Goal: Transaction & Acquisition: Purchase product/service

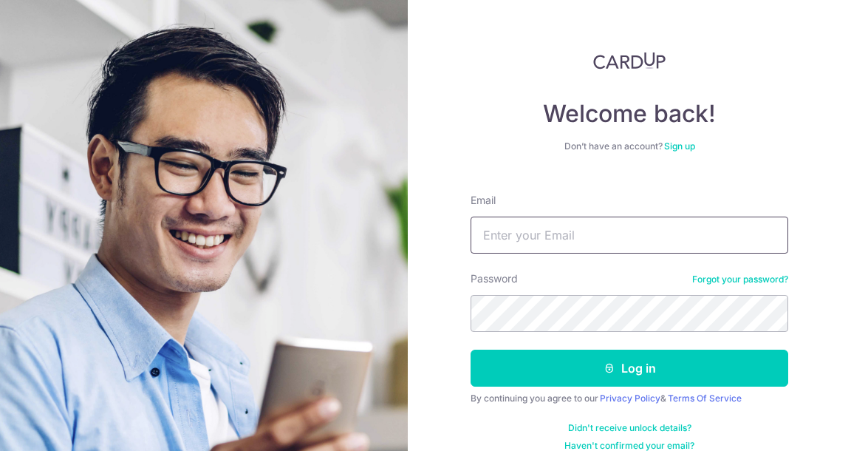
type input "[EMAIL_ADDRESS][DOMAIN_NAME]"
click at [603, 368] on icon "submit" at bounding box center [609, 368] width 12 height 12
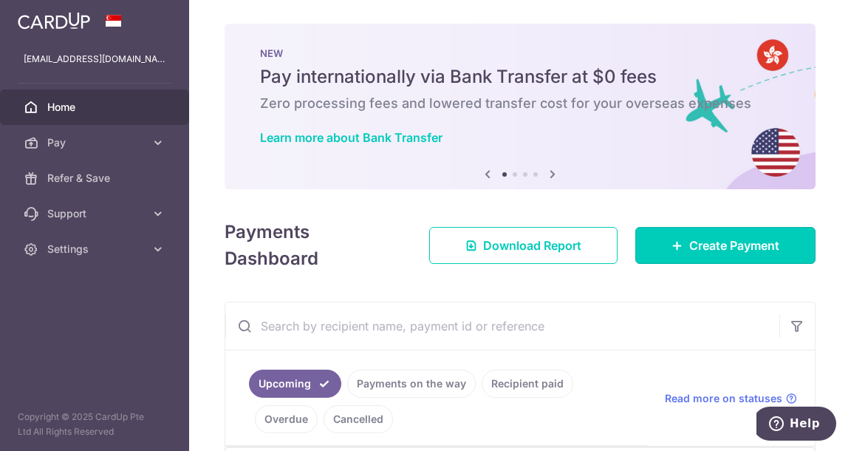
click at [689, 249] on span "Create Payment" at bounding box center [734, 245] width 90 height 18
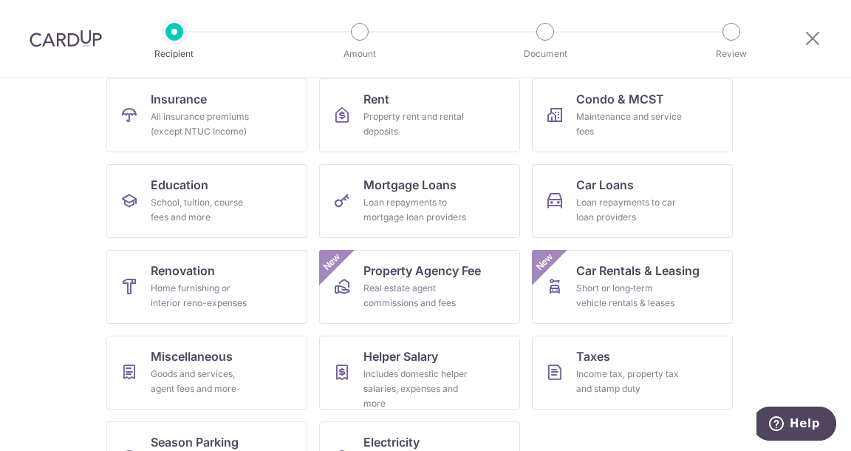
scroll to position [136, 0]
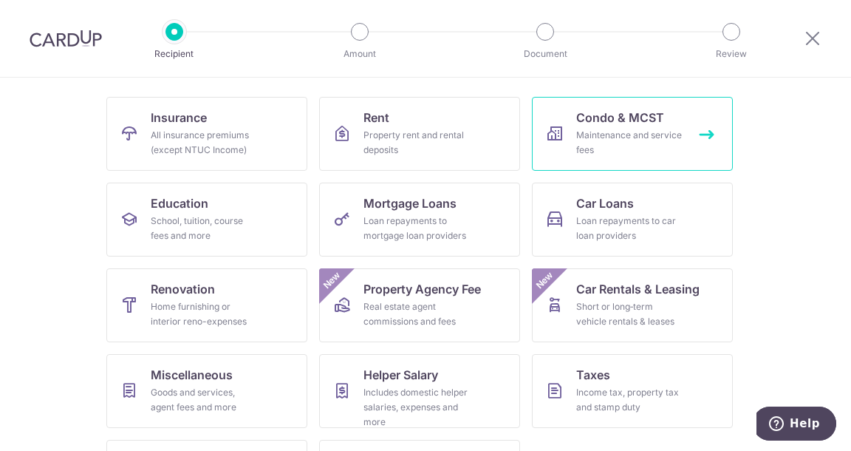
click at [564, 137] on link "Condo & MCST Maintenance and service fees" at bounding box center [632, 134] width 201 height 74
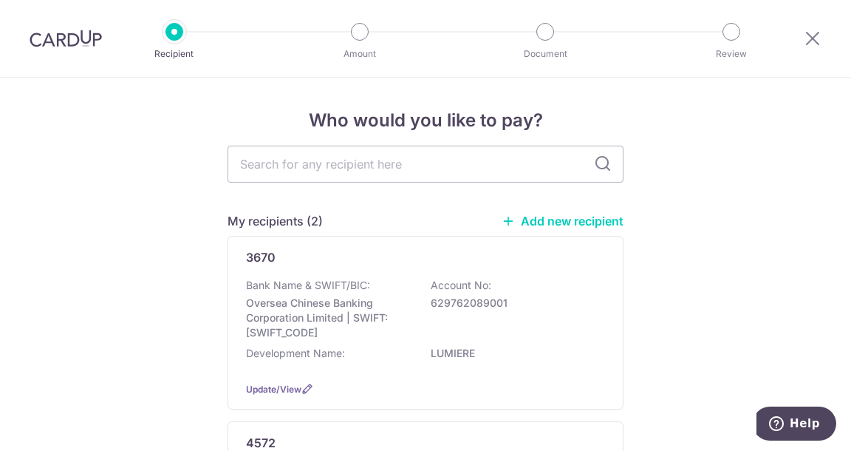
scroll to position [74, 0]
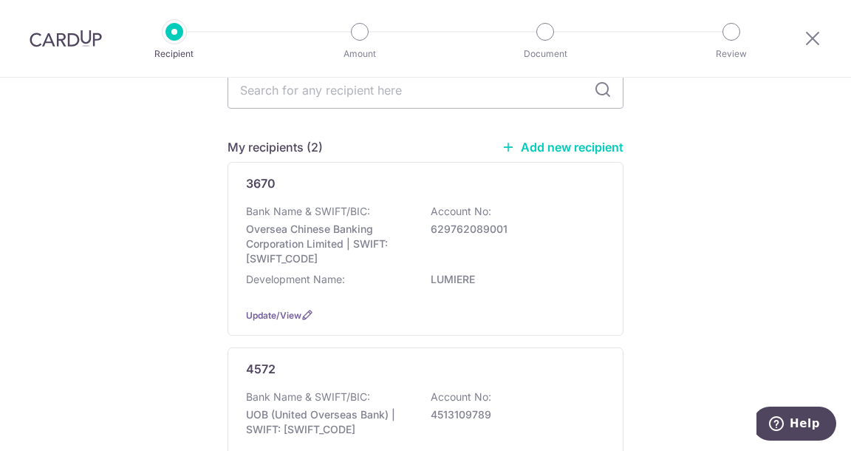
click at [600, 182] on div "3670 Bank Name & SWIFT/BIC: Oversea Chinese Banking Corporation Limited | SWIFT…" at bounding box center [426, 249] width 396 height 174
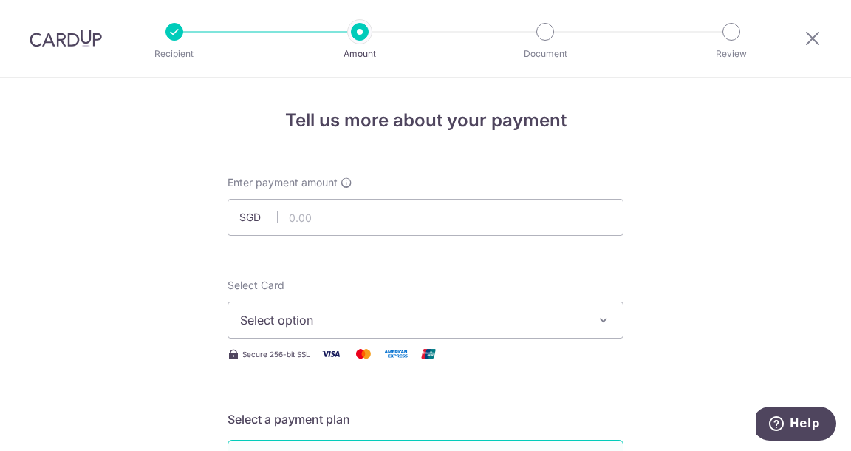
scroll to position [74, 0]
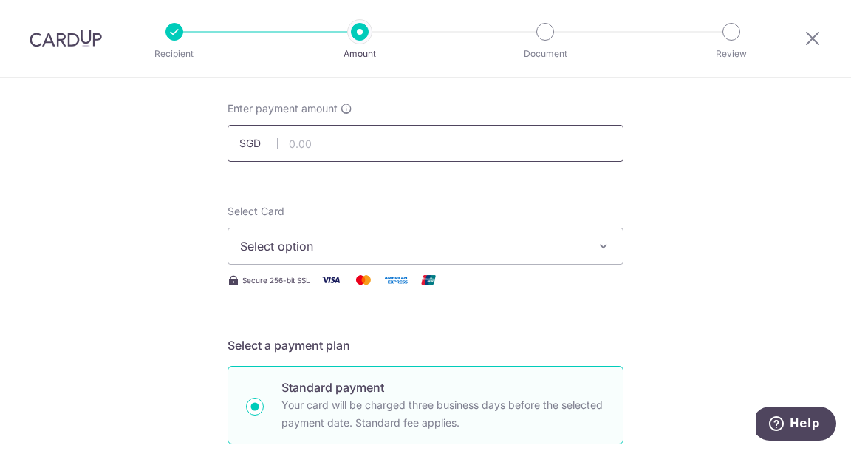
click at [310, 151] on input "text" at bounding box center [426, 143] width 396 height 37
type input "9"
type input "872.10"
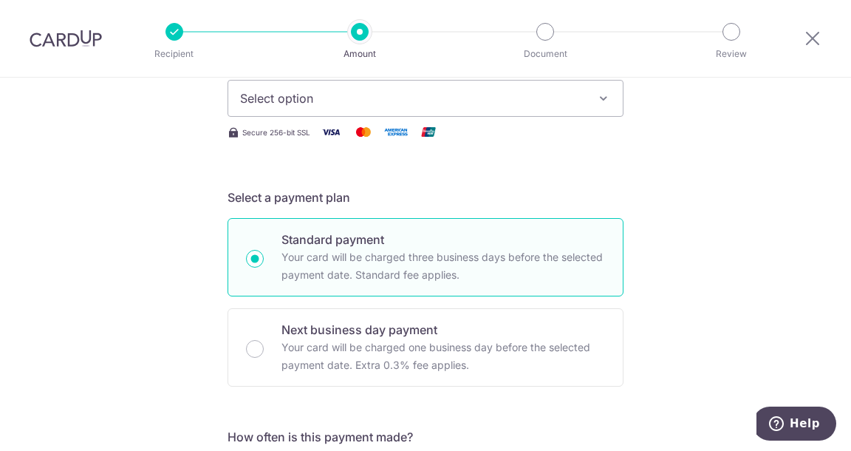
click at [320, 108] on button "Select option" at bounding box center [426, 98] width 396 height 37
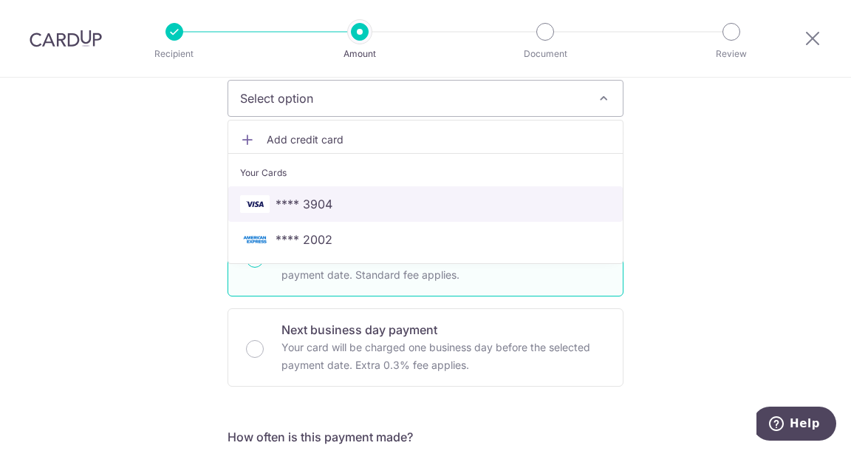
click at [318, 204] on span "**** 3904" at bounding box center [304, 204] width 57 height 18
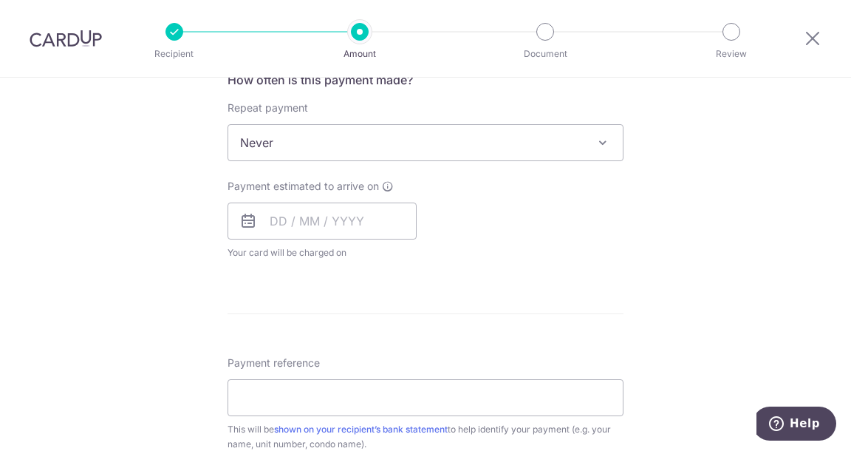
scroll to position [591, 0]
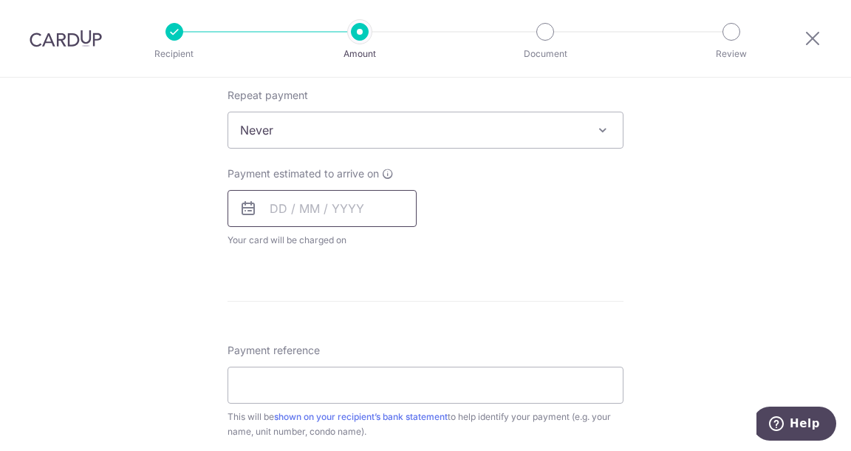
click at [270, 206] on input "text" at bounding box center [322, 208] width 189 height 37
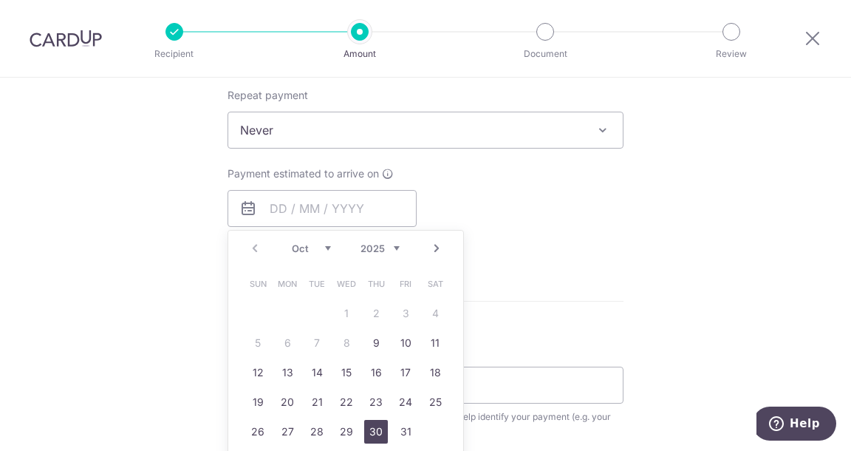
click at [375, 427] on link "30" at bounding box center [376, 432] width 24 height 24
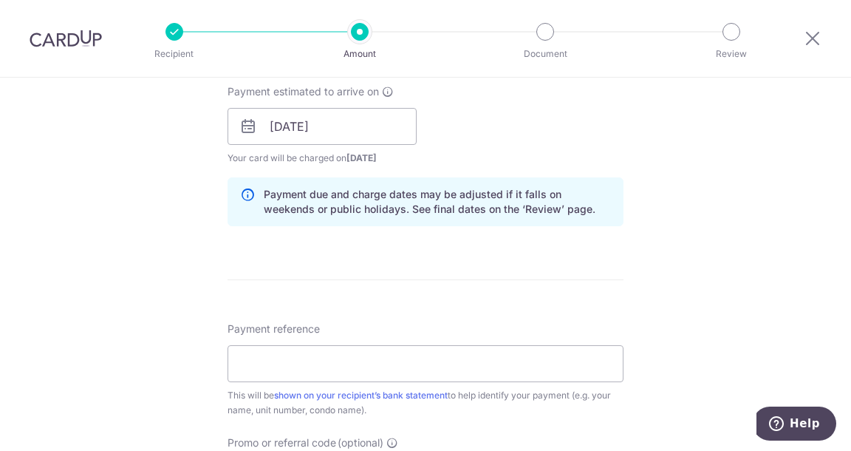
scroll to position [665, 0]
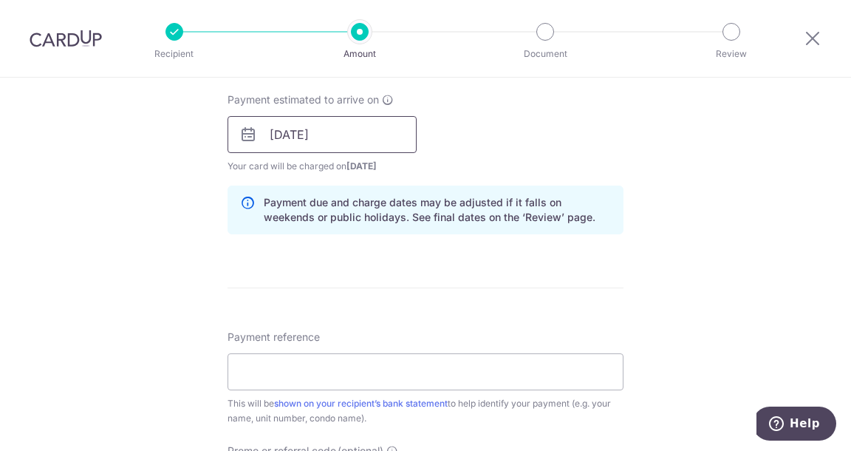
click at [335, 137] on input "30/10/2025" at bounding box center [322, 134] width 189 height 37
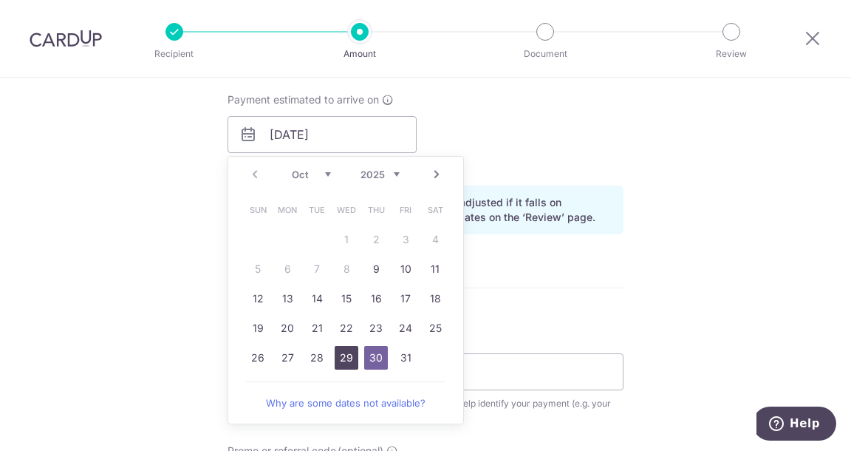
click at [343, 355] on link "29" at bounding box center [347, 358] width 24 height 24
type input "29/10/2025"
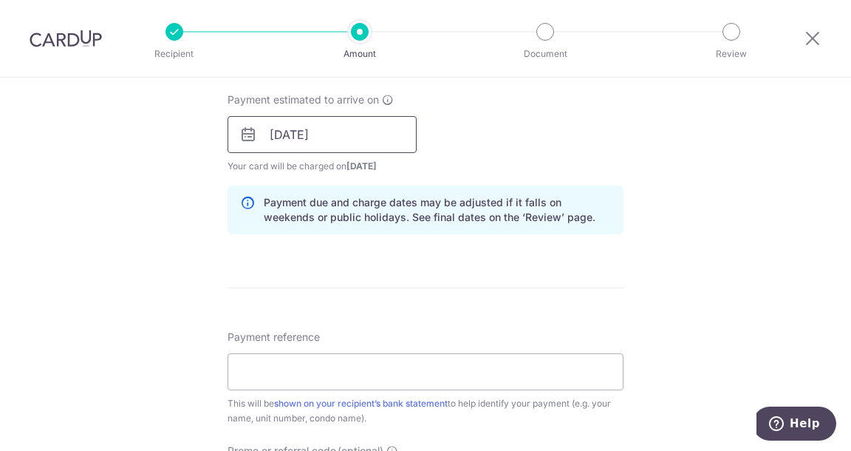
click at [312, 131] on input "29/10/2025" at bounding box center [322, 134] width 189 height 37
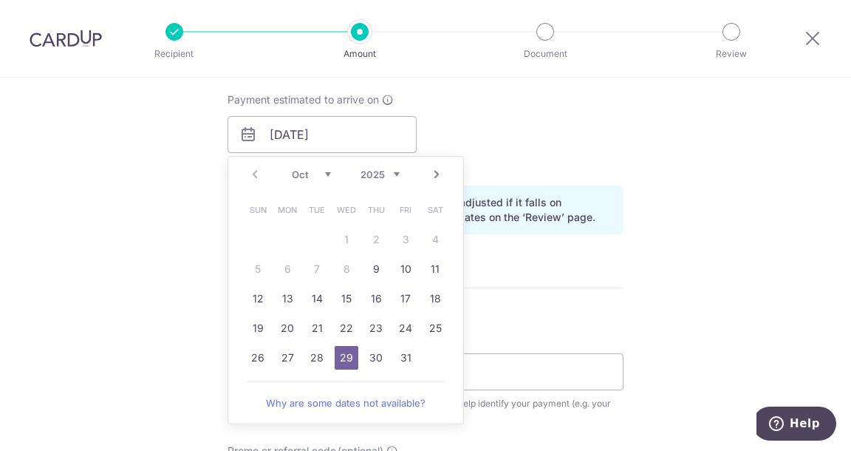
click at [151, 208] on div "Tell us more about your payment Enter payment amount SGD 872.10 872.10 Select C…" at bounding box center [425, 111] width 851 height 1397
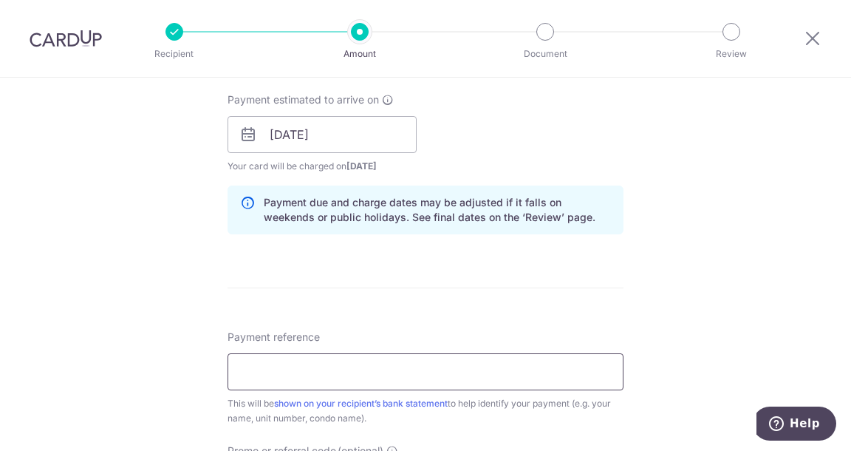
click at [304, 366] on input "Payment reference" at bounding box center [426, 371] width 396 height 37
drag, startPoint x: 315, startPoint y: 367, endPoint x: 190, endPoint y: 356, distance: 125.3
click at [190, 356] on div "Tell us more about your payment Enter payment amount SGD 872.10 872.10 Select C…" at bounding box center [425, 111] width 851 height 1397
type input "31-05"
click at [188, 312] on div "Tell us more about your payment Enter payment amount SGD 872.10 872.10 Select C…" at bounding box center [425, 111] width 851 height 1397
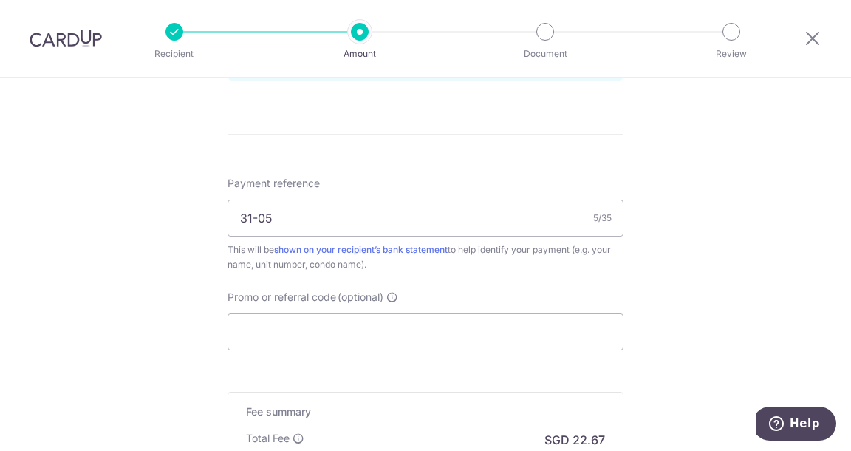
scroll to position [886, 0]
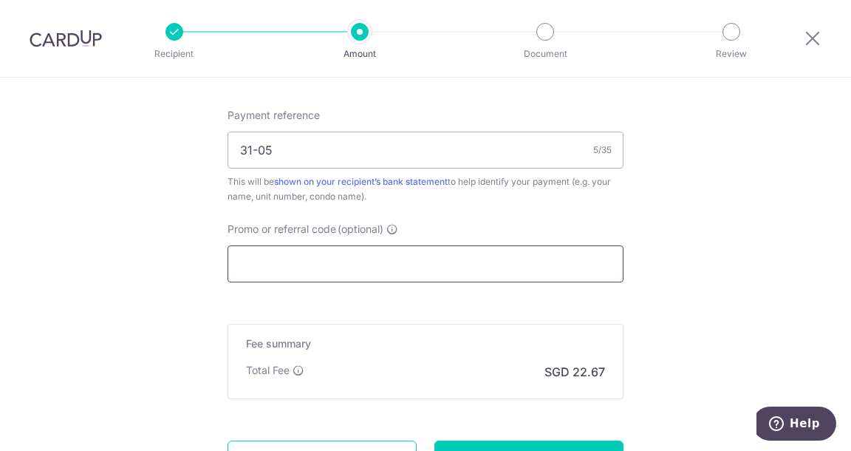
click at [298, 255] on input "Promo or referral code (optional)" at bounding box center [426, 263] width 396 height 37
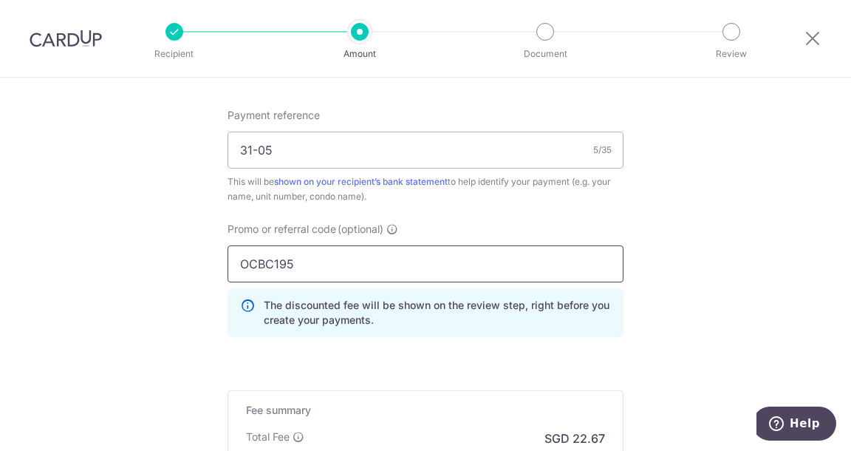
type input "OCBC195"
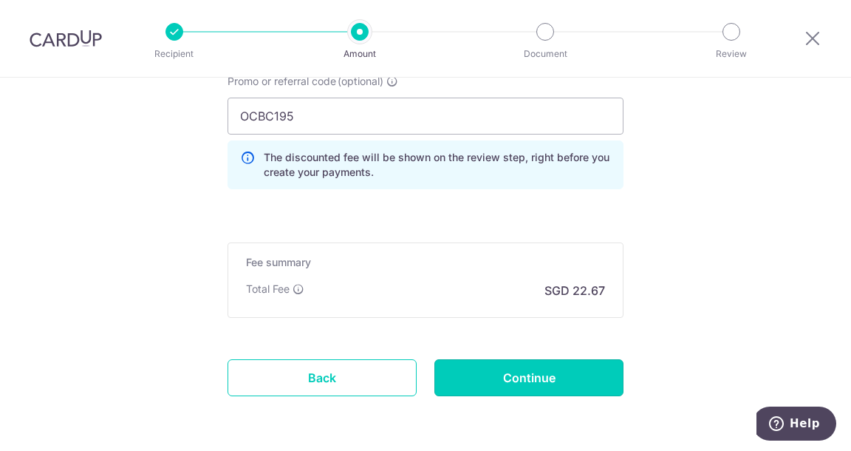
click at [554, 375] on input "Continue" at bounding box center [528, 377] width 189 height 37
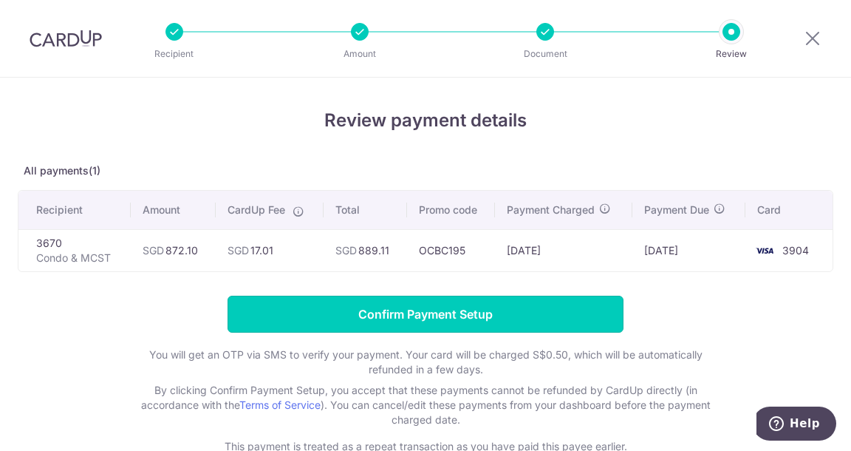
click at [363, 312] on input "Confirm Payment Setup" at bounding box center [426, 313] width 396 height 37
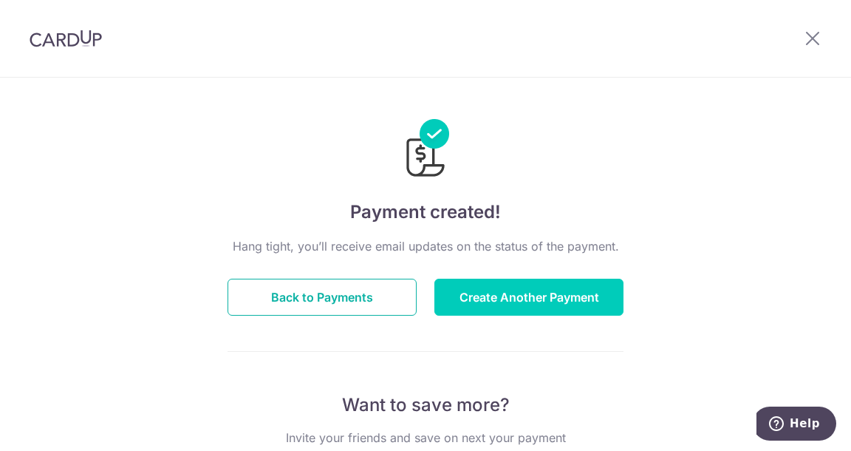
click at [396, 301] on button "Back to Payments" at bounding box center [322, 296] width 189 height 37
